Goal: Consume media (video, audio): Watch videos, listen to music or podcasts

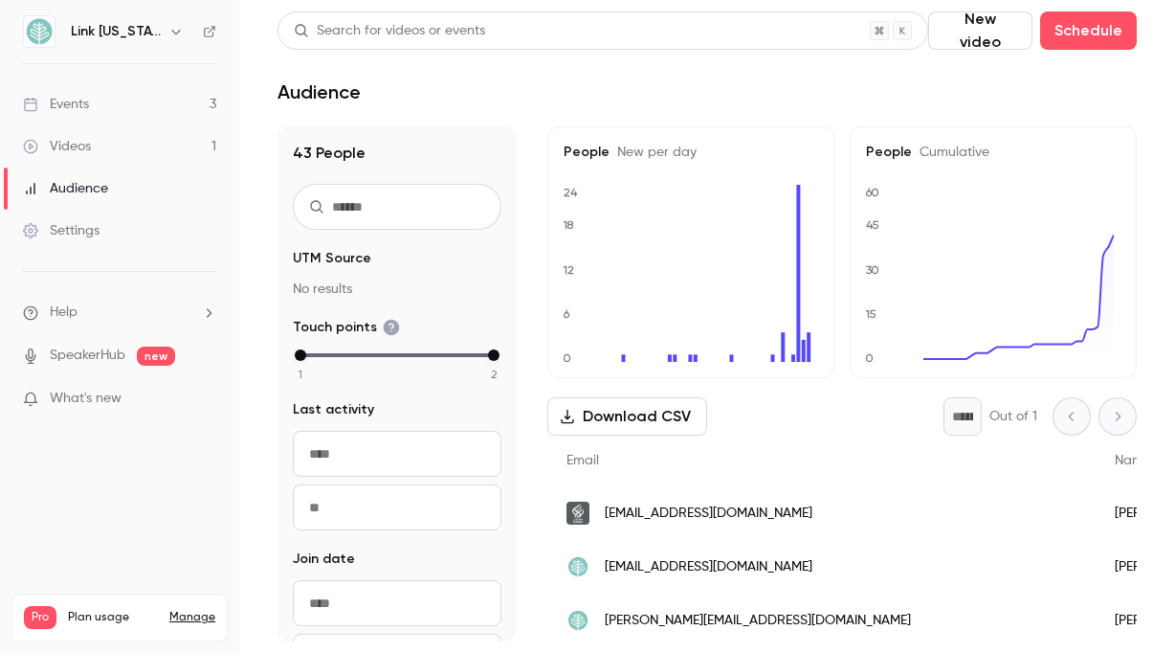
click at [169, 153] on link "Videos 1" at bounding box center [119, 146] width 239 height 42
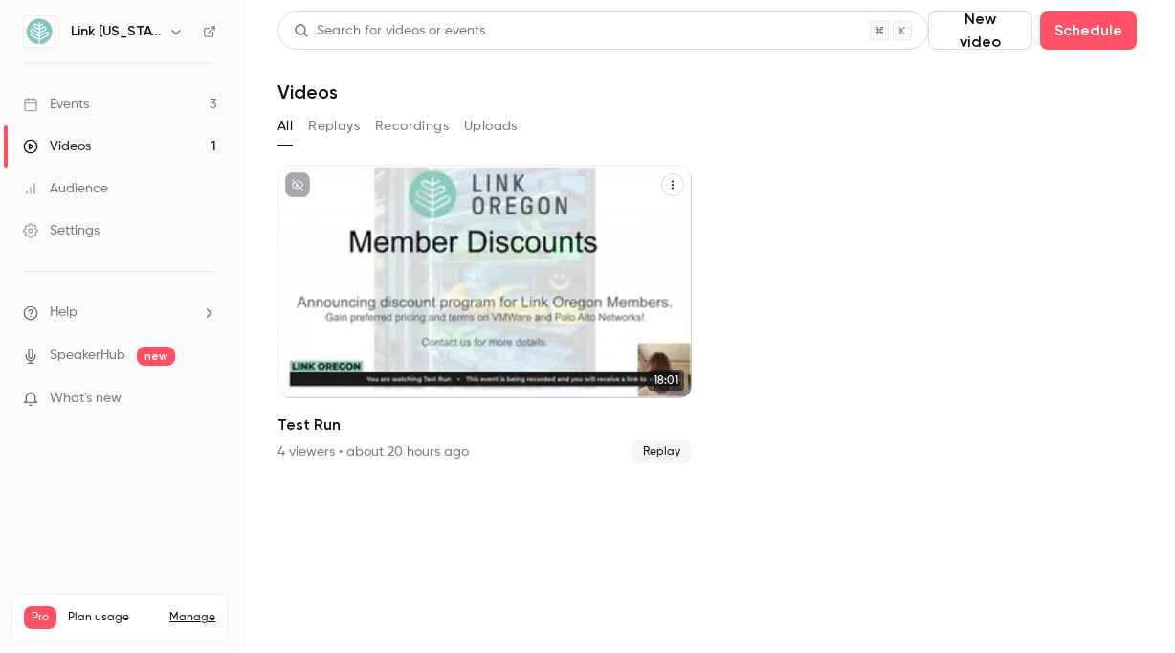
click at [396, 254] on div "Link [US_STATE] [DATE] Test Run" at bounding box center [485, 282] width 414 height 234
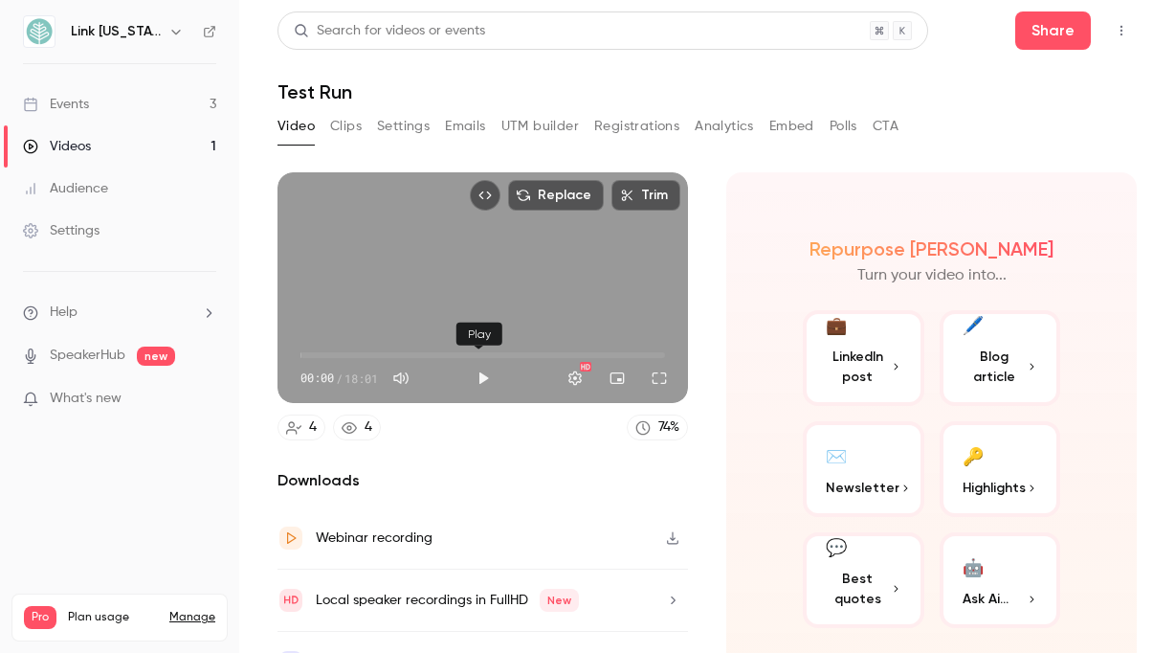
click at [469, 371] on button "Play" at bounding box center [483, 378] width 38 height 38
type input "****"
click at [404, 372] on button "Mute" at bounding box center [401, 378] width 38 height 38
type input "*"
type input "****"
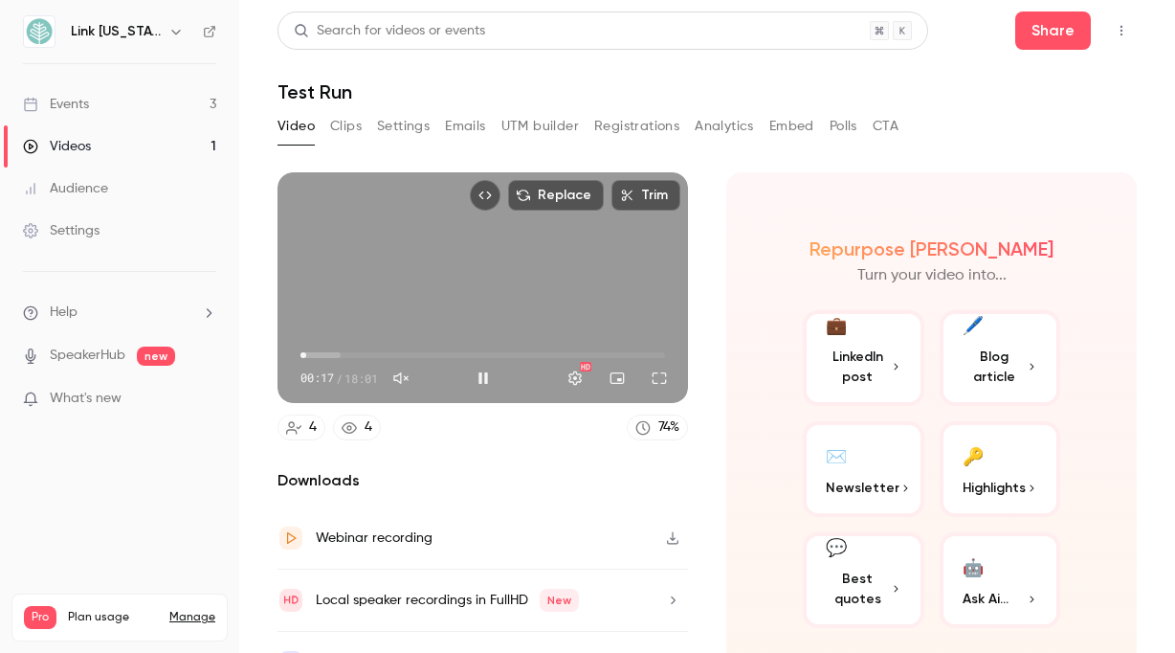
click at [404, 372] on button "Unmute" at bounding box center [401, 378] width 38 height 38
type input "***"
click at [379, 357] on span "02:23" at bounding box center [483, 355] width 365 height 31
click at [359, 350] on span "02:56" at bounding box center [483, 355] width 365 height 31
click at [374, 349] on span "03:43" at bounding box center [483, 355] width 365 height 31
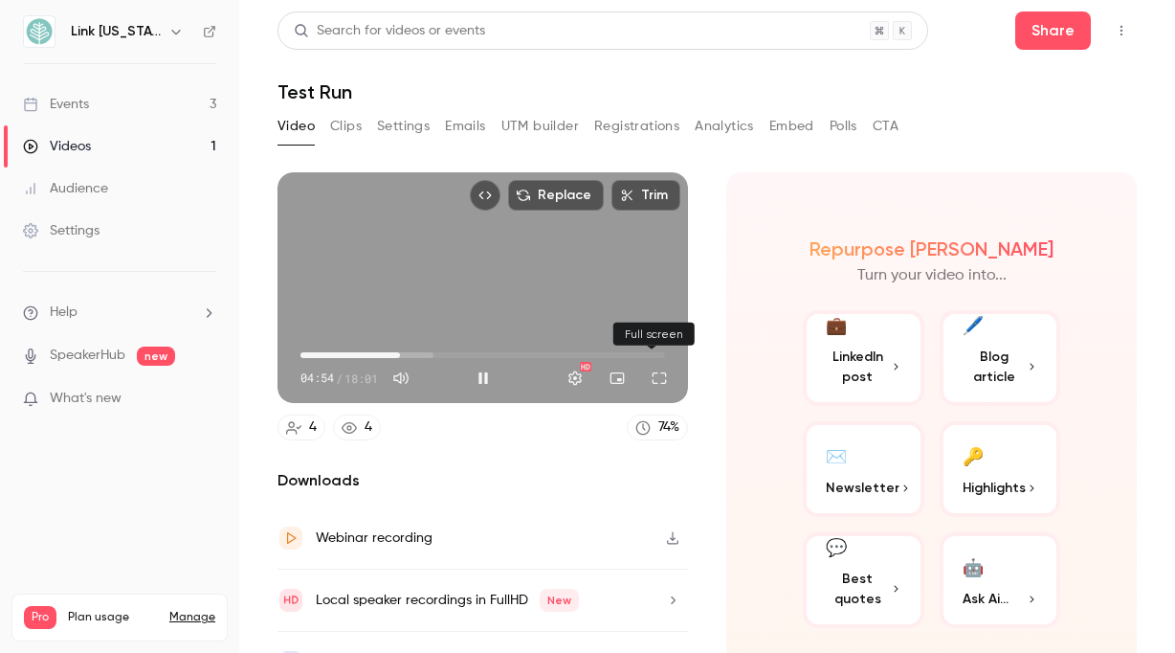
click at [652, 376] on button "Full screen" at bounding box center [659, 378] width 38 height 38
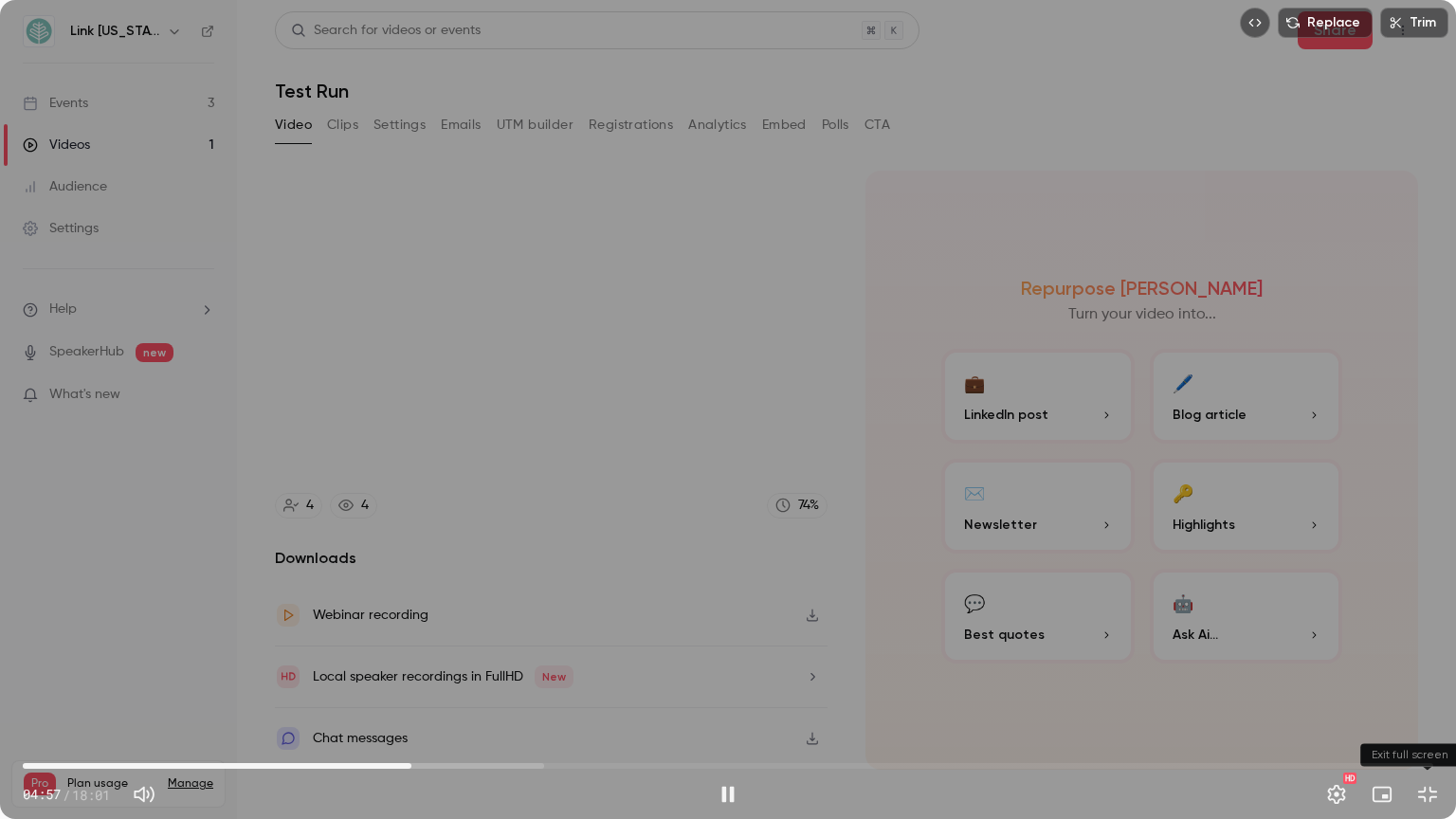
click at [1165, 555] on button "Exit full screen" at bounding box center [1427, 794] width 38 height 38
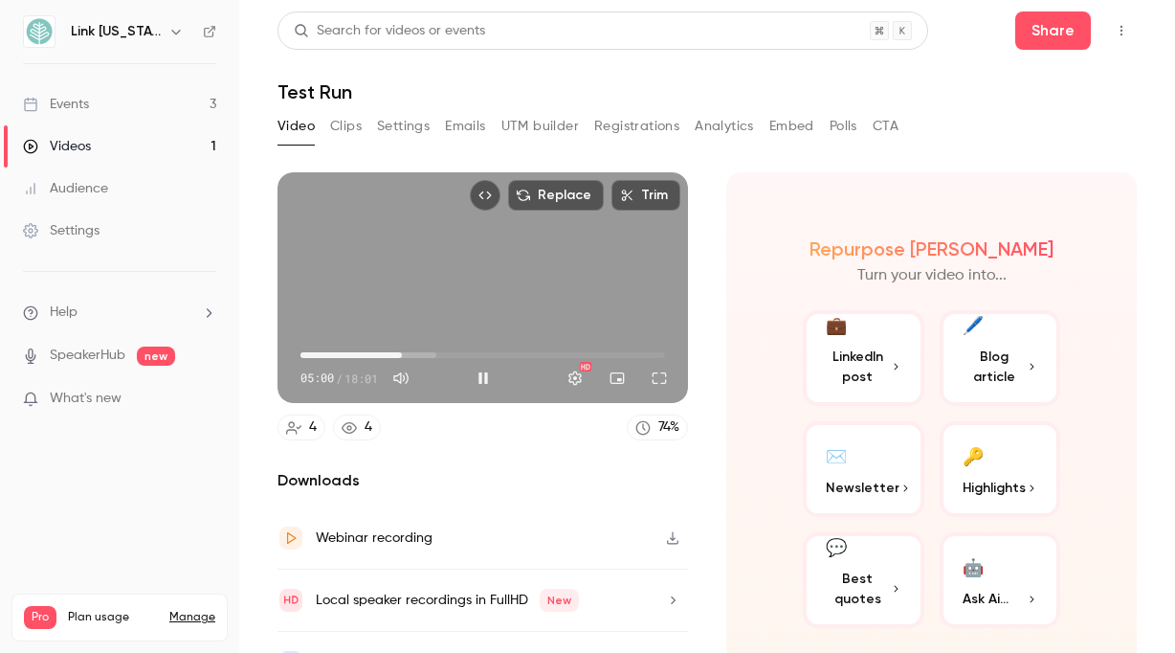
click at [422, 351] on span "05:00" at bounding box center [483, 355] width 365 height 31
click at [478, 371] on button "Pause" at bounding box center [483, 378] width 38 height 38
click at [549, 442] on div "Replace Trim 06:31 06:31 / 18:01 HD 4 4 74 % Downloads Webinar recording Local …" at bounding box center [483, 432] width 411 height 521
type input "*****"
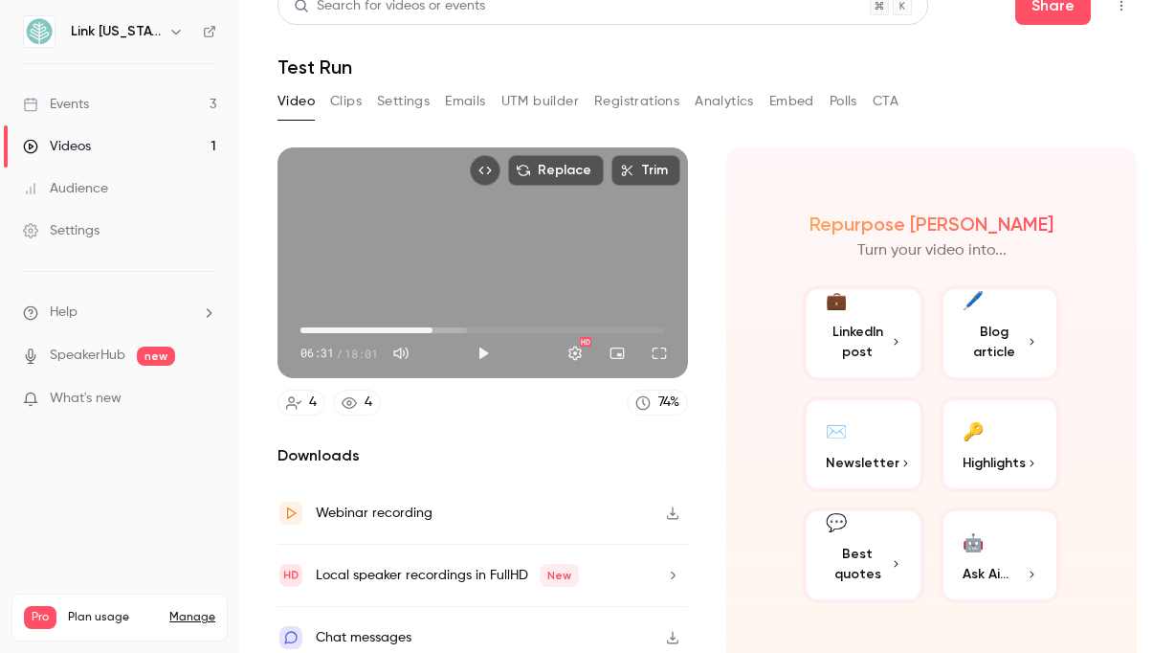
scroll to position [35, 0]
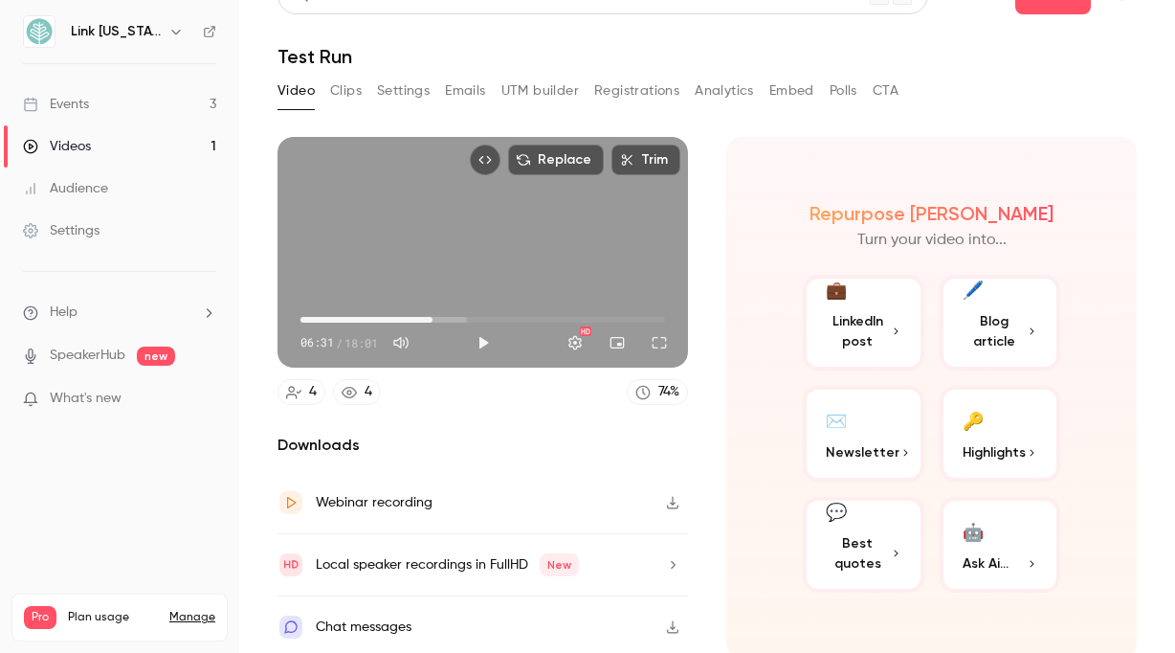
click at [666, 560] on icon "button" at bounding box center [672, 564] width 15 height 13
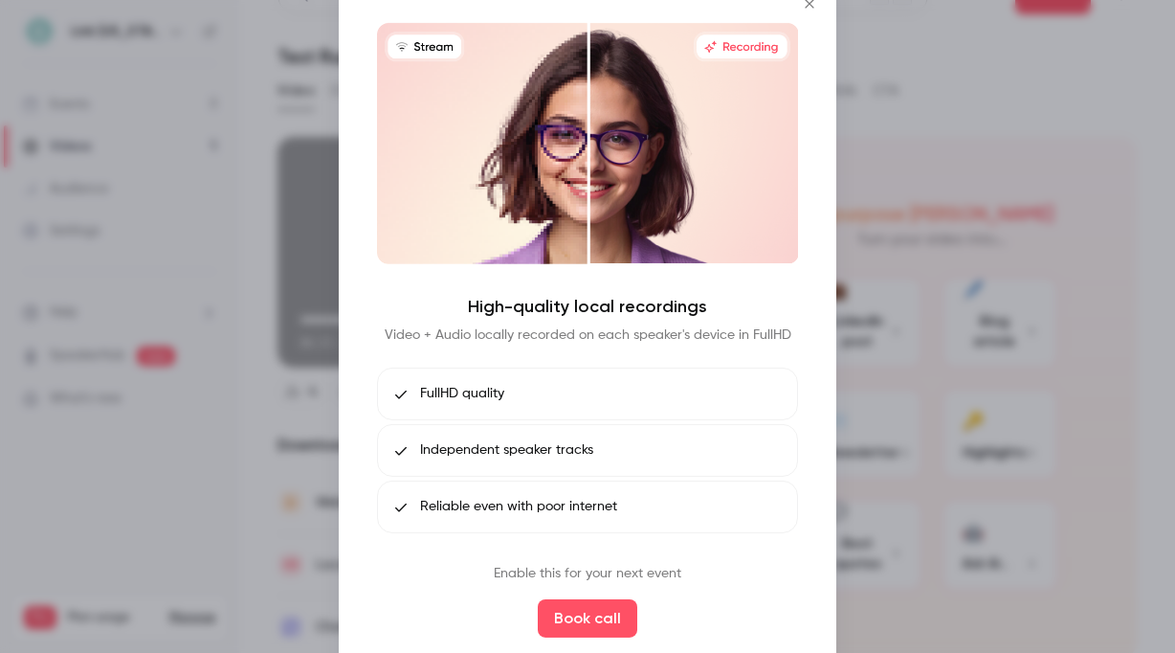
click at [301, 524] on div at bounding box center [587, 326] width 1175 height 653
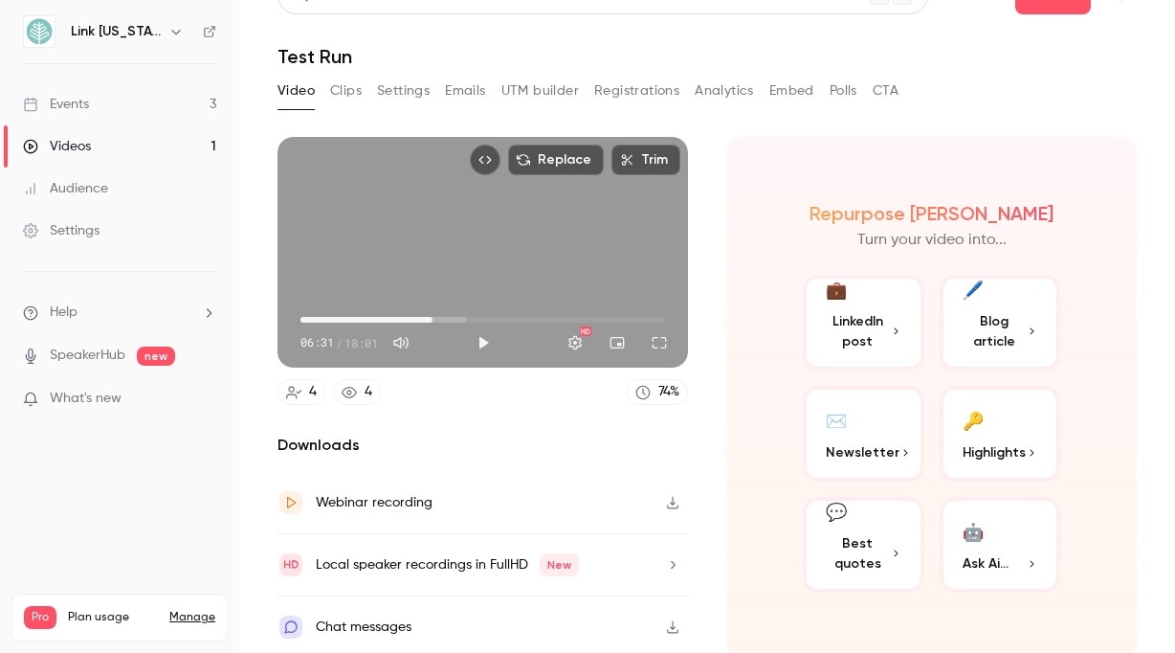
click at [159, 150] on link "Videos 1" at bounding box center [119, 146] width 239 height 42
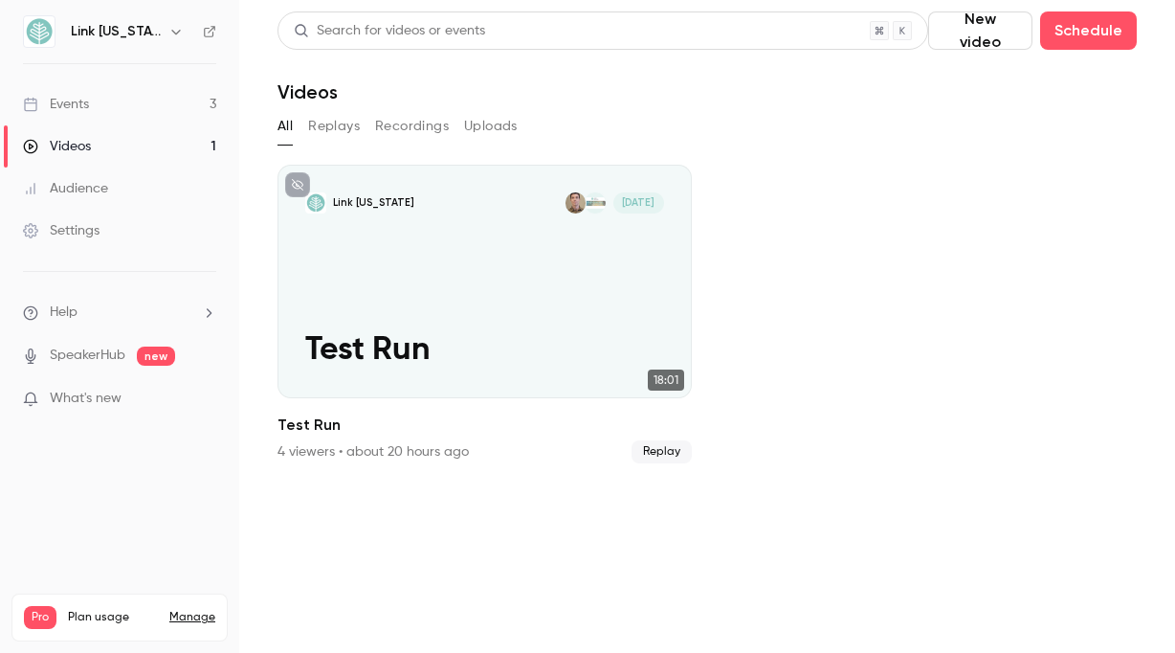
click at [124, 97] on link "Events 3" at bounding box center [119, 104] width 239 height 42
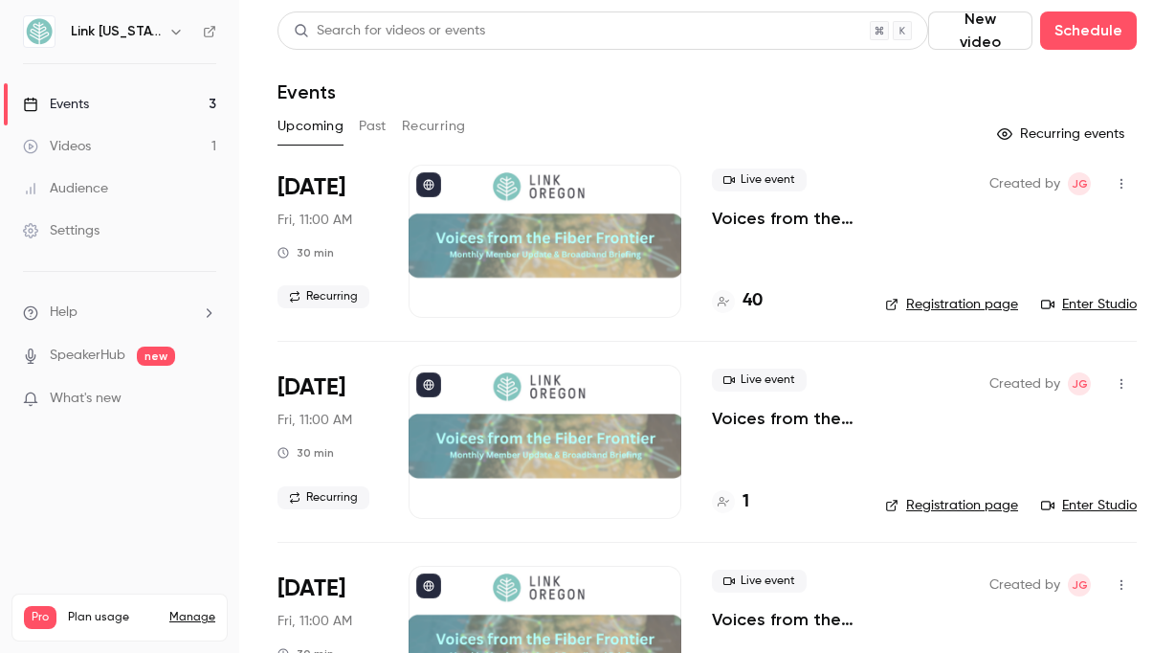
click at [1114, 178] on icon "button" at bounding box center [1121, 183] width 15 height 13
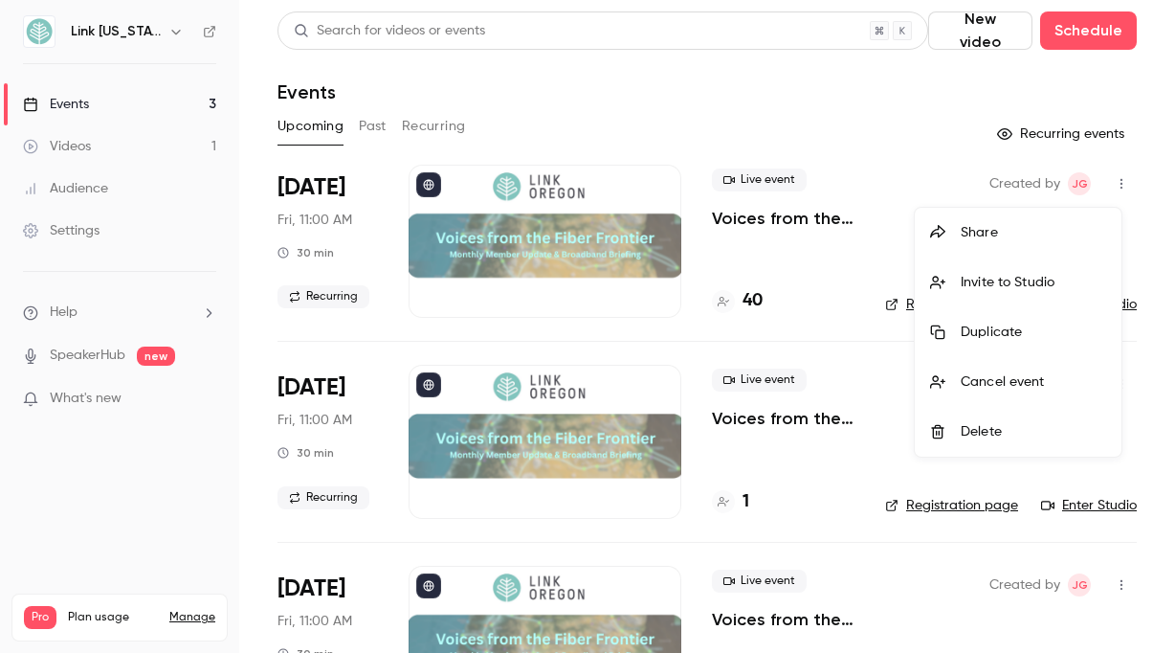
click at [971, 291] on div "Invite to Studio" at bounding box center [1033, 282] width 145 height 19
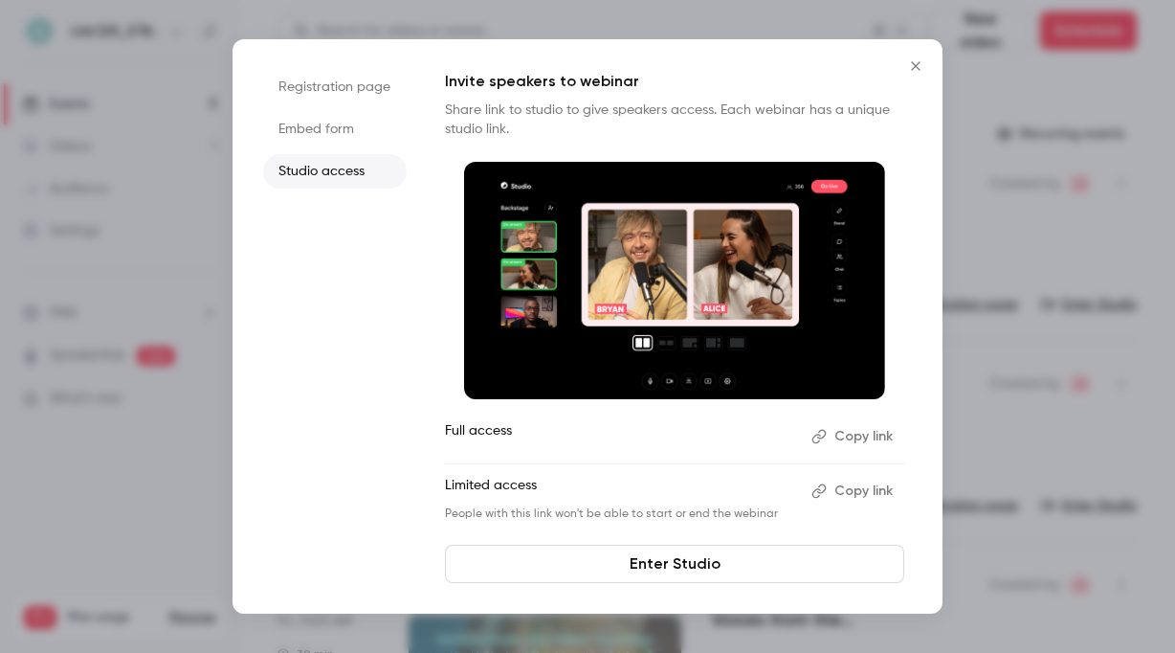
click at [913, 71] on icon "Close" at bounding box center [915, 65] width 23 height 15
